Goal: Task Accomplishment & Management: Complete application form

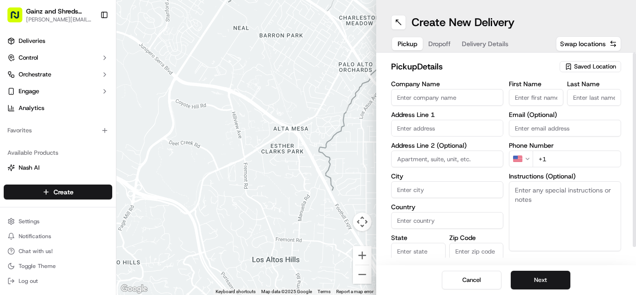
click at [573, 68] on div "Saved Location" at bounding box center [590, 66] width 61 height 11
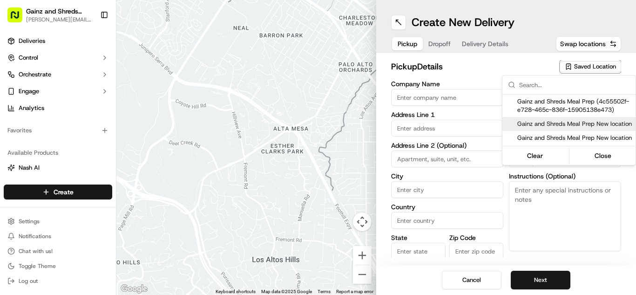
click at [540, 126] on span "Gainz and Shreds Meal Prep New location" at bounding box center [574, 124] width 115 height 8
type input "Gainz and Shreds Meal Prep New location"
type input "[STREET_ADDRESS]"
type input "[GEOGRAPHIC_DATA][PERSON_NAME]"
type input "US"
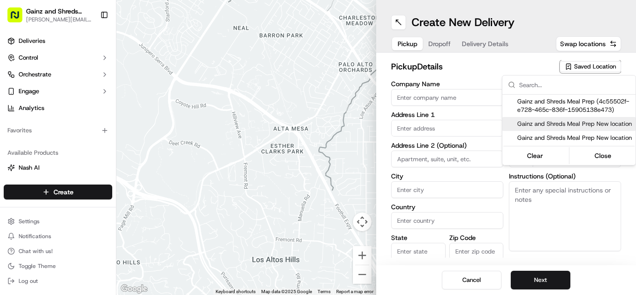
type input "CA"
type input "95125"
type input "[PERSON_NAME]"
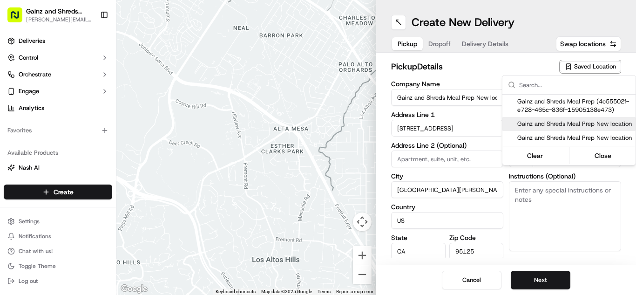
type input "[PHONE_NUMBER]"
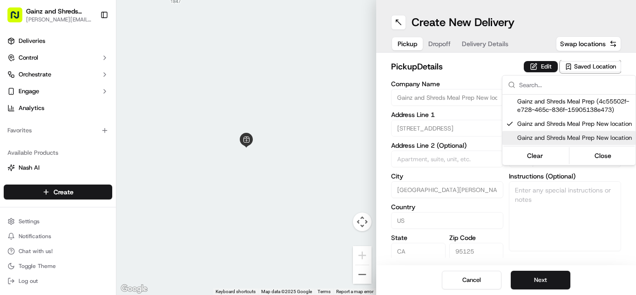
click at [541, 278] on html "Gainz and Shreds Meal Prep [PERSON_NAME][EMAIL_ADDRESS][DOMAIN_NAME] Toggle Sid…" at bounding box center [318, 147] width 636 height 295
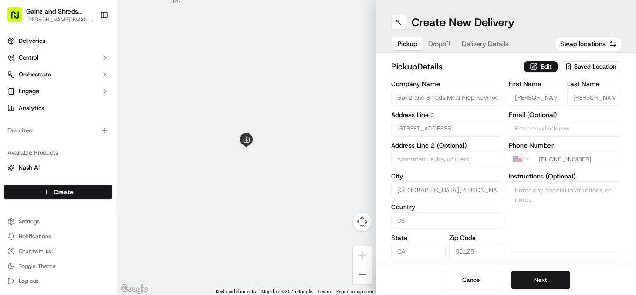
click at [541, 278] on button "Next" at bounding box center [541, 280] width 60 height 19
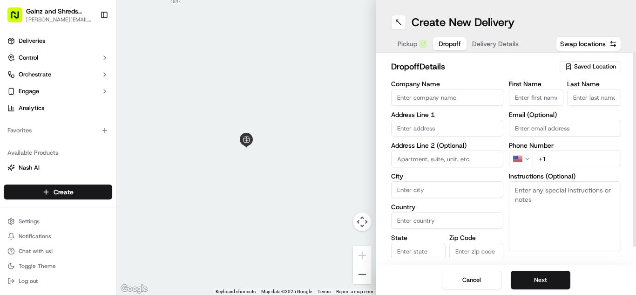
click at [572, 68] on icon "button" at bounding box center [568, 66] width 7 height 7
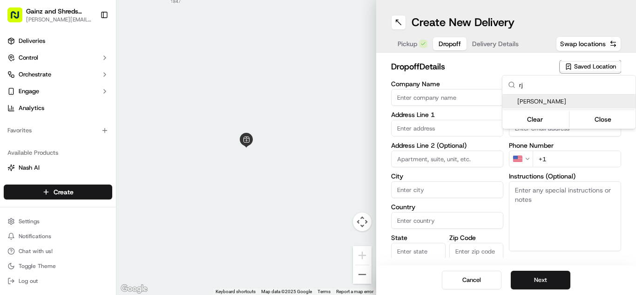
type input "rj"
click at [535, 103] on span "[PERSON_NAME]" at bounding box center [574, 101] width 115 height 8
type input "[PERSON_NAME]"
type input "[STREET_ADDRESS]"
type input "#4"
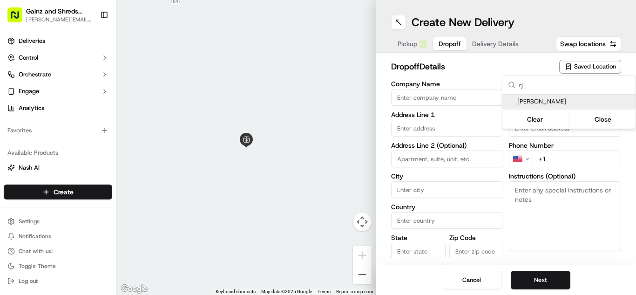
type input "Santa [PERSON_NAME]"
type input "US"
type input "CA"
type input "95054"
type input "rj"
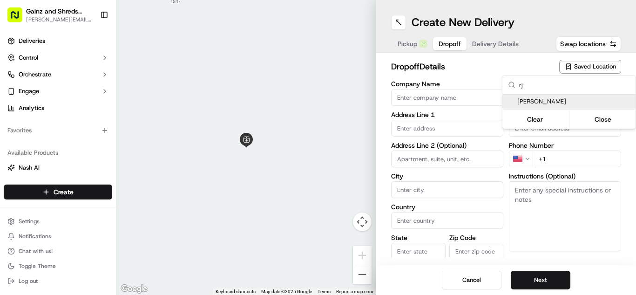
type input "[PERSON_NAME]"
type input "[PHONE_NUMBER]"
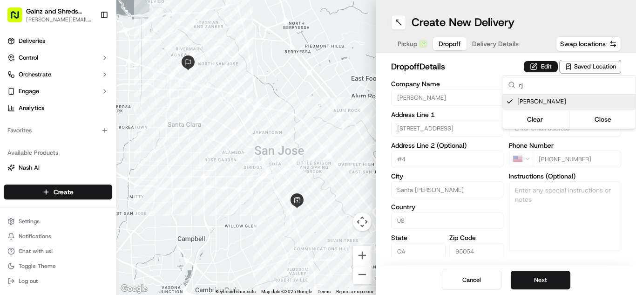
click at [529, 274] on html "Gainz and Shreds Meal Prep [PERSON_NAME][EMAIL_ADDRESS][DOMAIN_NAME] Toggle Sid…" at bounding box center [318, 147] width 636 height 295
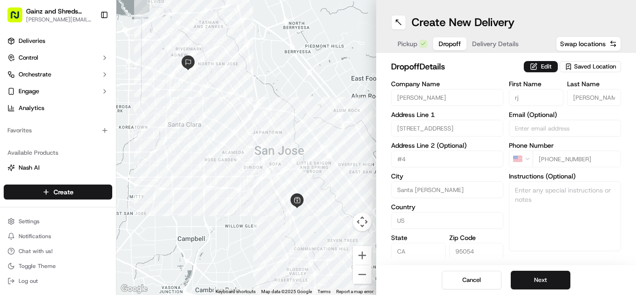
click at [529, 274] on button "Next" at bounding box center [541, 280] width 60 height 19
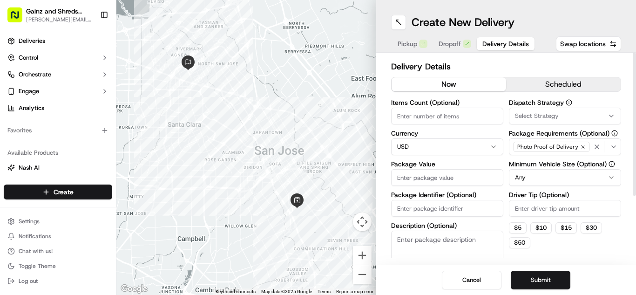
click at [463, 173] on input "Package Value" at bounding box center [447, 177] width 112 height 17
type input "80"
click at [531, 277] on button "Submit" at bounding box center [541, 280] width 60 height 19
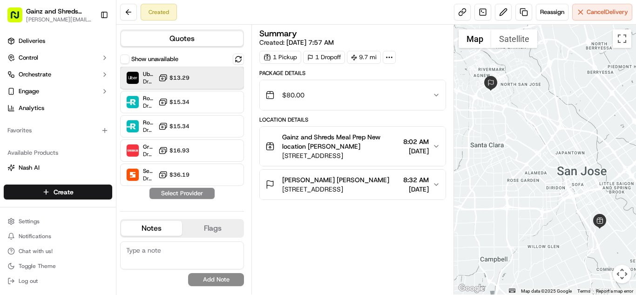
click at [157, 83] on div "Uber Dropoff ETA 54 minutes $13.29" at bounding box center [182, 78] width 124 height 22
click at [162, 196] on button "Assign Provider" at bounding box center [182, 193] width 66 height 11
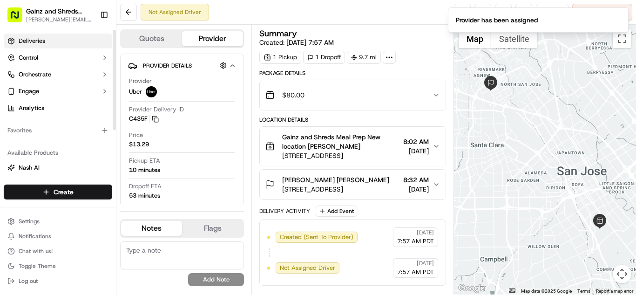
click at [66, 39] on link "Deliveries" at bounding box center [58, 41] width 109 height 15
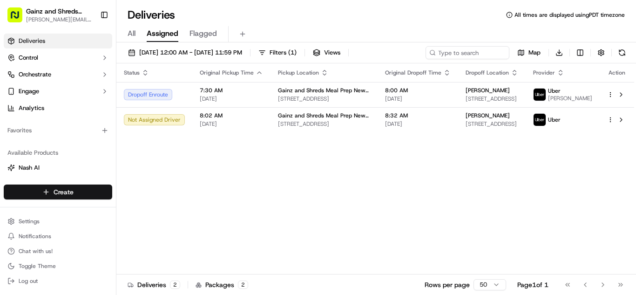
click at [56, 192] on html "Gainz and Shreds Meal Prep [PERSON_NAME][EMAIL_ADDRESS][DOMAIN_NAME] Toggle Sid…" at bounding box center [318, 147] width 636 height 295
